Goal: Information Seeking & Learning: Learn about a topic

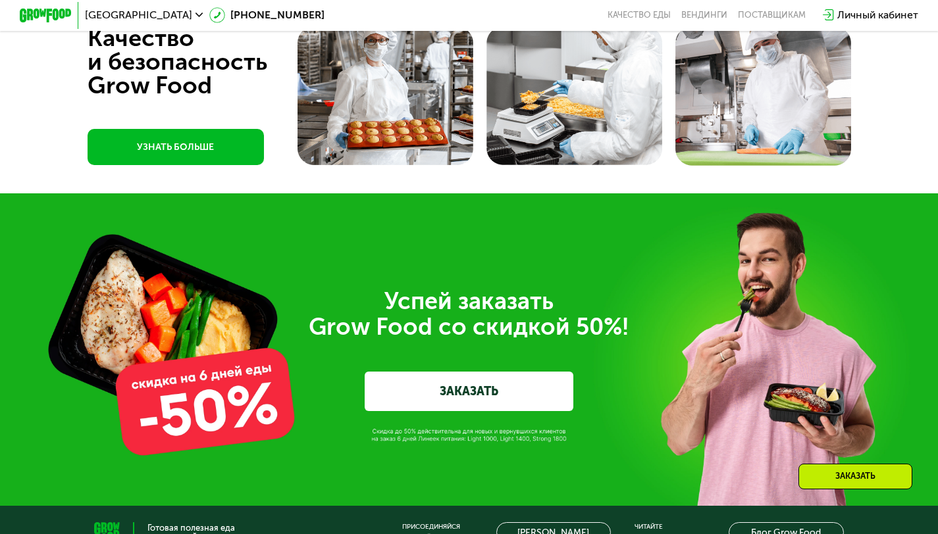
scroll to position [3722, 0]
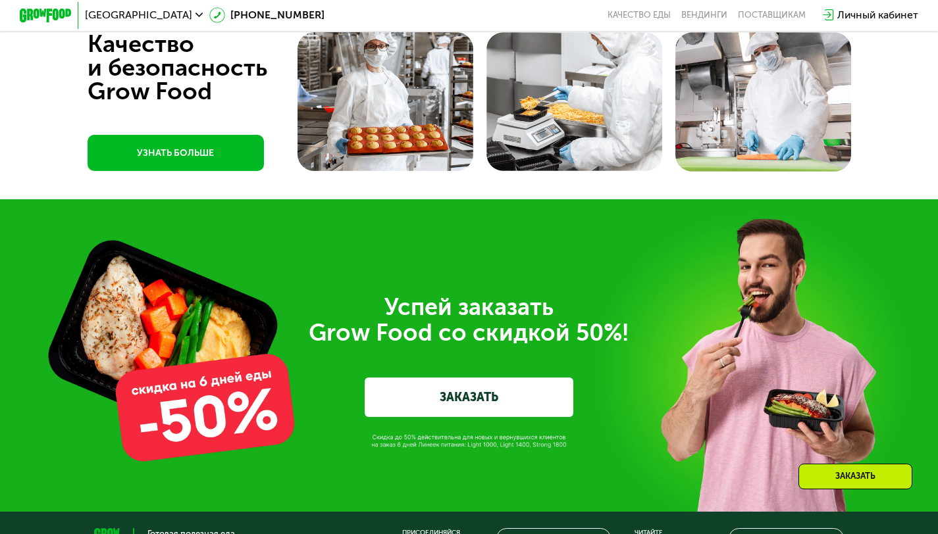
click at [187, 171] on link "УЗНАТЬ БОЛЬШЕ" at bounding box center [176, 153] width 176 height 36
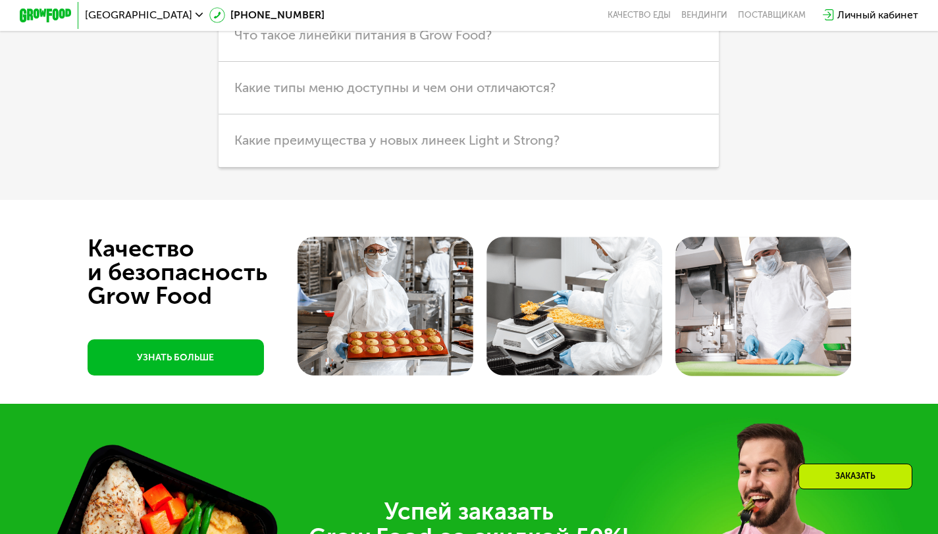
scroll to position [3515, 0]
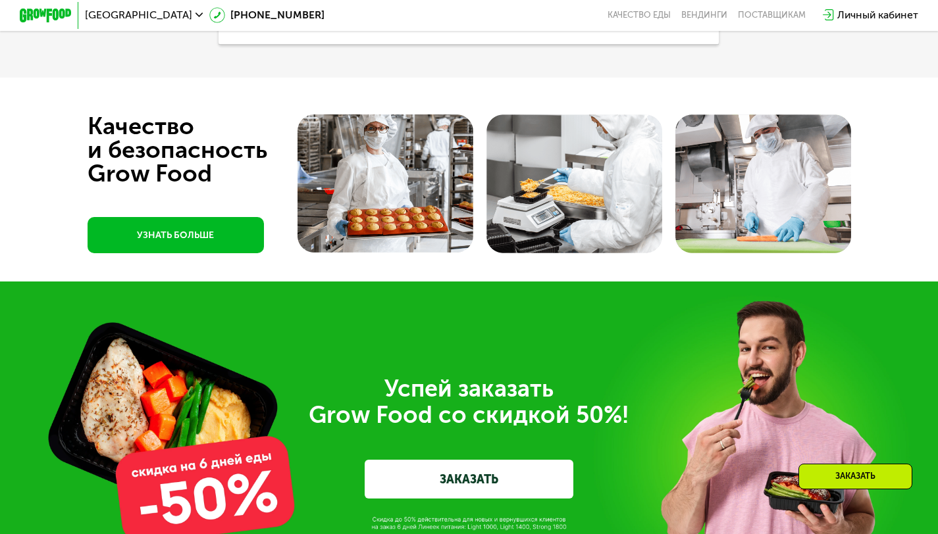
scroll to position [3589, 0]
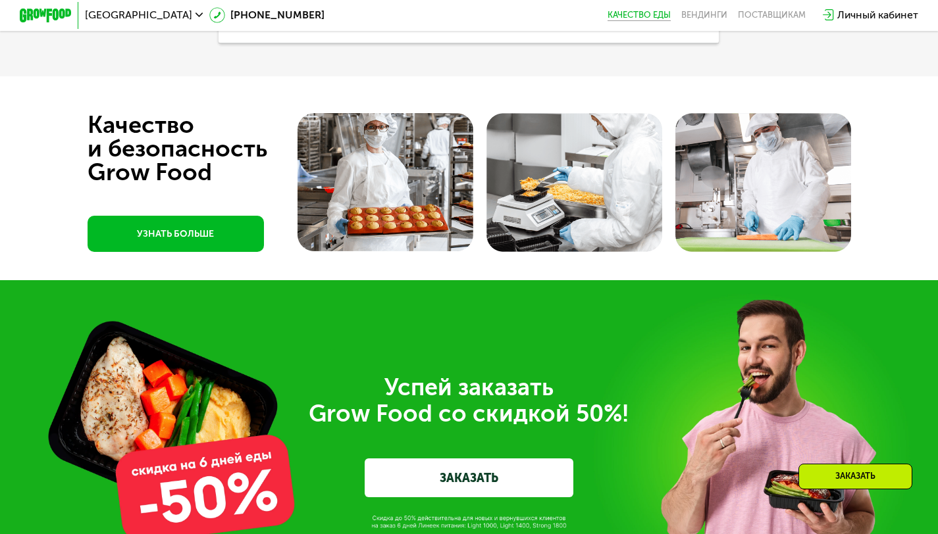
click at [646, 13] on link "Качество еды" at bounding box center [638, 15] width 63 height 11
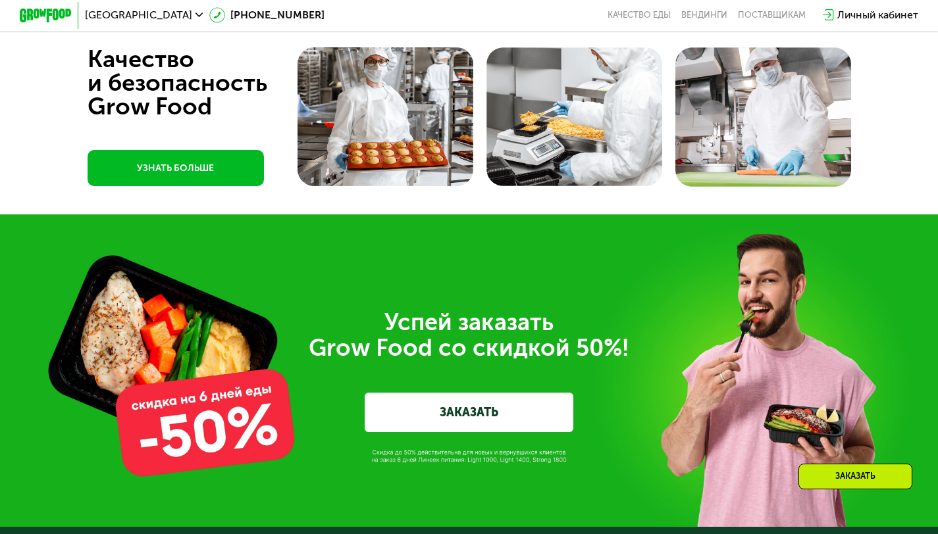
scroll to position [3706, 0]
